Goal: Transaction & Acquisition: Purchase product/service

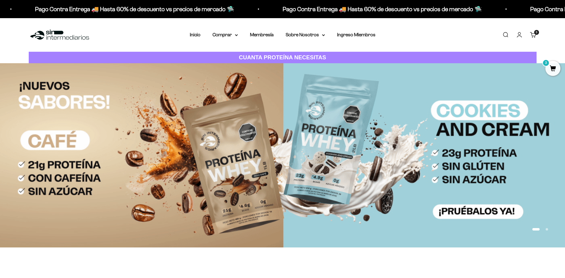
click at [535, 31] on cart-count "3 artículos 3" at bounding box center [536, 32] width 5 height 5
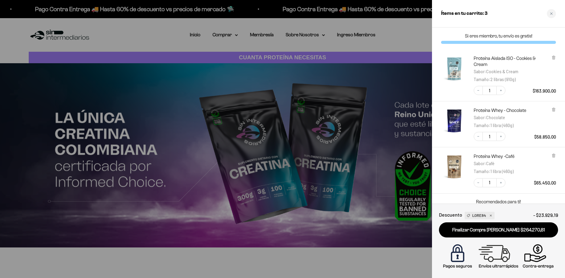
click at [554, 53] on div "Proteína Aislada ISO - Cookies & Cream Sabor : Cookies & Cream Tamaño : 2 libra…" at bounding box center [495, 72] width 121 height 46
click at [554, 57] on icon at bounding box center [553, 57] width 2 height 3
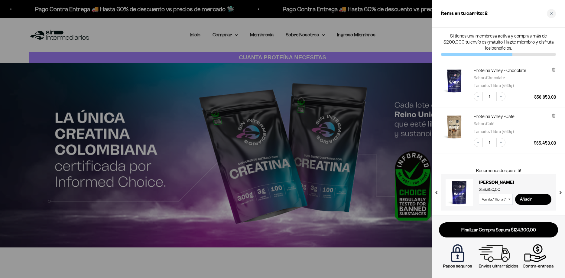
click at [551, 103] on div "Proteína Whey - Chocolate Sabor : Chocolate Tamaño : 1 libra (460g) Decrease qu…" at bounding box center [498, 84] width 133 height 46
click at [552, 114] on icon at bounding box center [553, 115] width 5 height 5
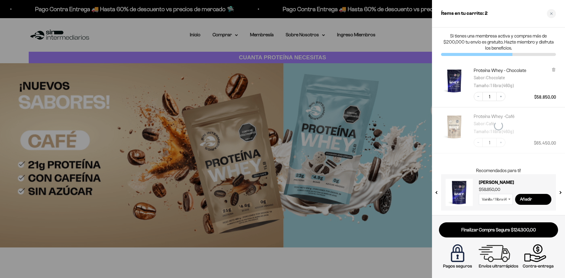
click at [415, 45] on div at bounding box center [282, 139] width 565 height 278
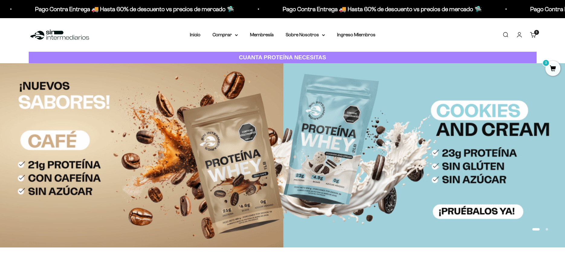
click at [519, 37] on link "Iniciar sesión" at bounding box center [519, 34] width 7 height 7
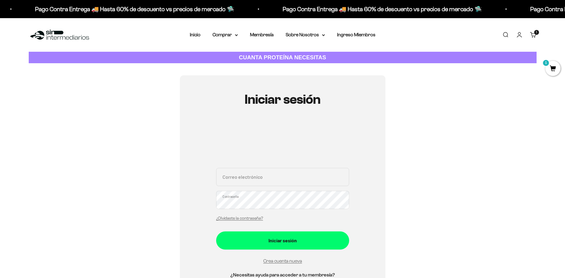
click at [522, 34] on link "Iniciar sesión" at bounding box center [519, 34] width 7 height 7
click at [258, 180] on input "Correo electrónico" at bounding box center [282, 177] width 133 height 18
click at [550, 69] on span "1" at bounding box center [552, 68] width 15 height 15
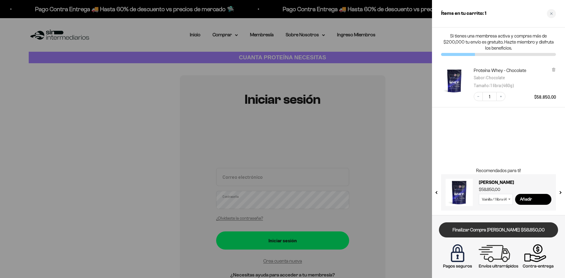
click at [512, 233] on link "Finalizar Compra [PERSON_NAME] $58.850,00" at bounding box center [498, 229] width 119 height 15
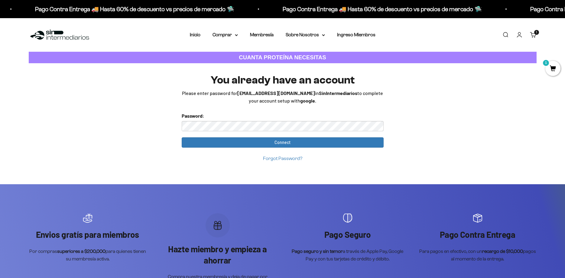
click at [182, 137] on input "Connect" at bounding box center [283, 142] width 202 height 10
